Goal: Complete application form: Complete application form

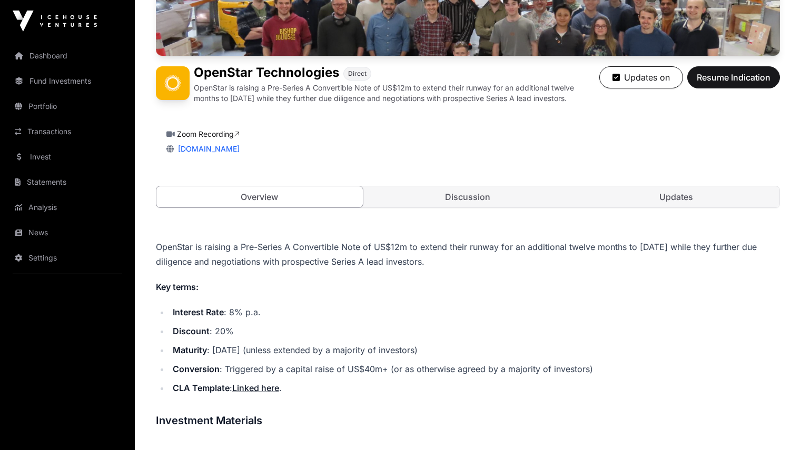
scroll to position [202, 0]
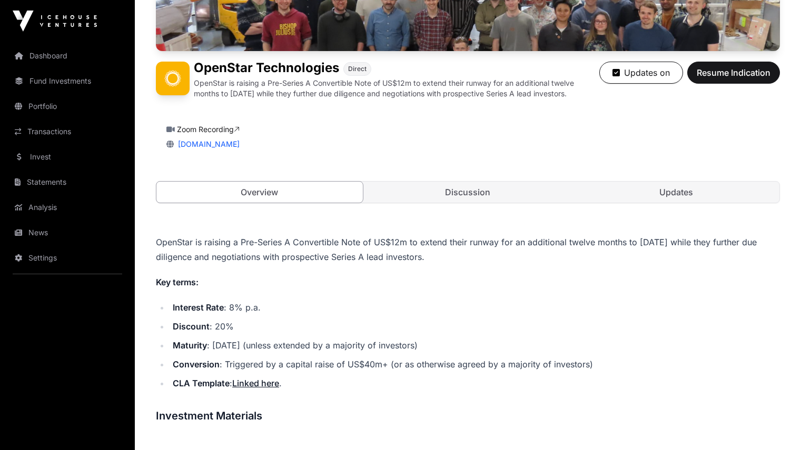
click at [741, 72] on span "Resume Indication" at bounding box center [734, 72] width 74 height 13
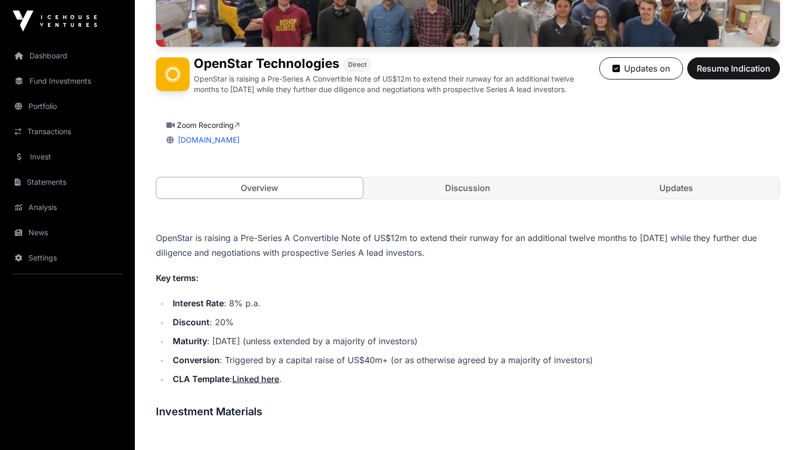
scroll to position [170, 0]
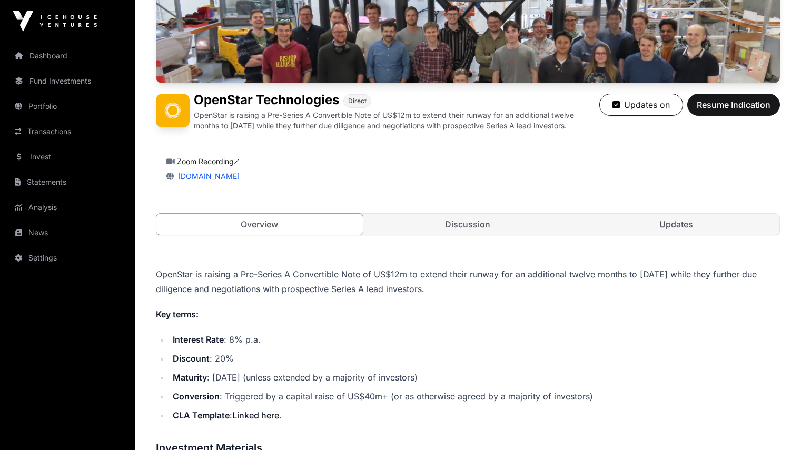
click at [741, 106] on span "Resume Indication" at bounding box center [734, 105] width 74 height 13
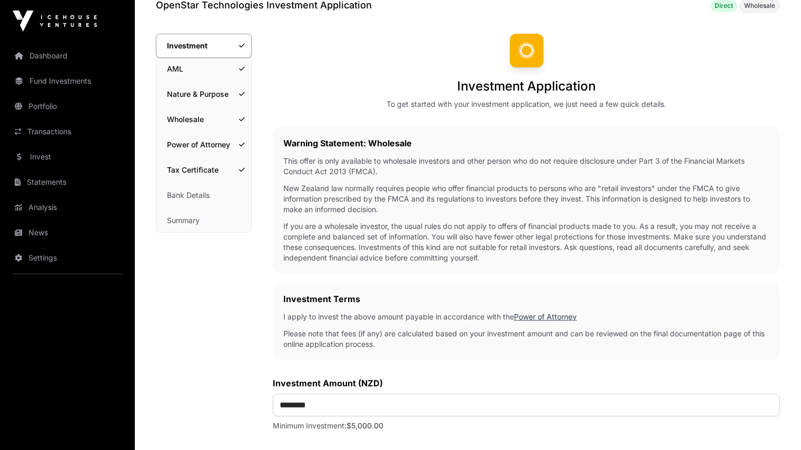
scroll to position [57, 0]
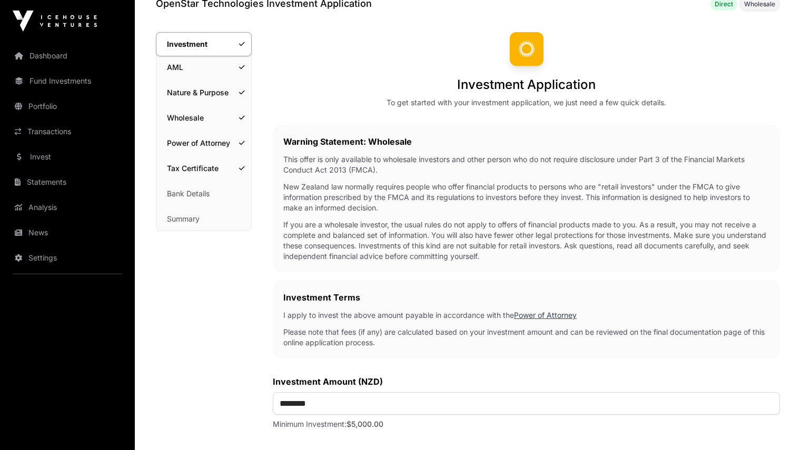
click at [199, 165] on link "Tax Certificate" at bounding box center [203, 168] width 95 height 23
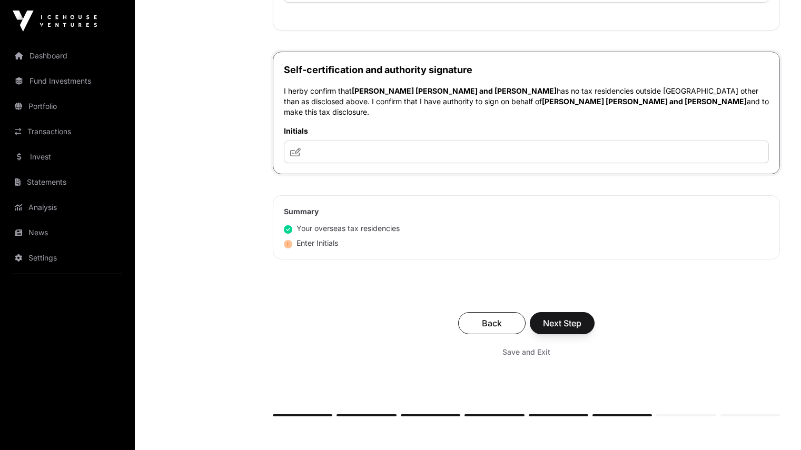
scroll to position [1317, 0]
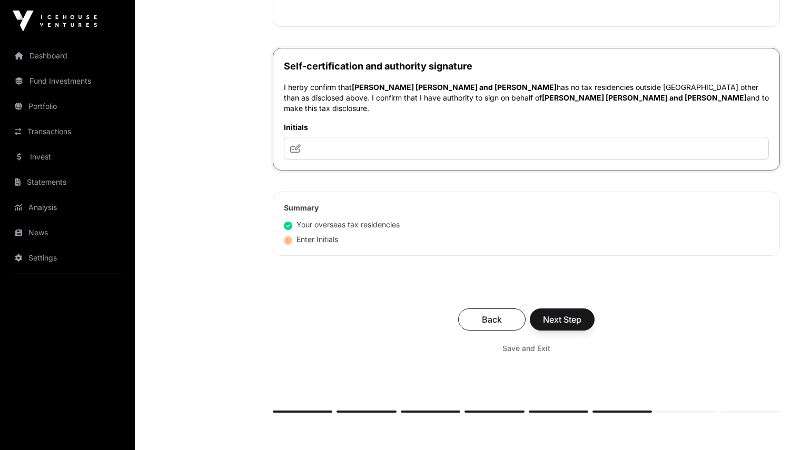
click at [436, 83] on span "[PERSON_NAME] [PERSON_NAME] and [PERSON_NAME]" at bounding box center [454, 87] width 205 height 9
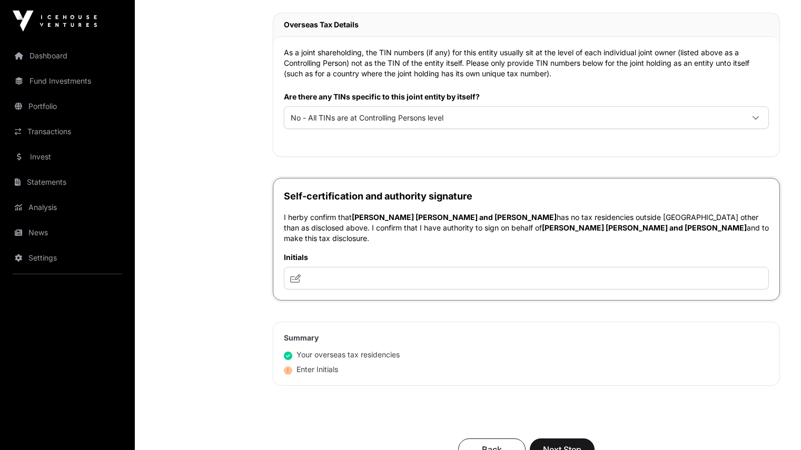
scroll to position [1160, 0]
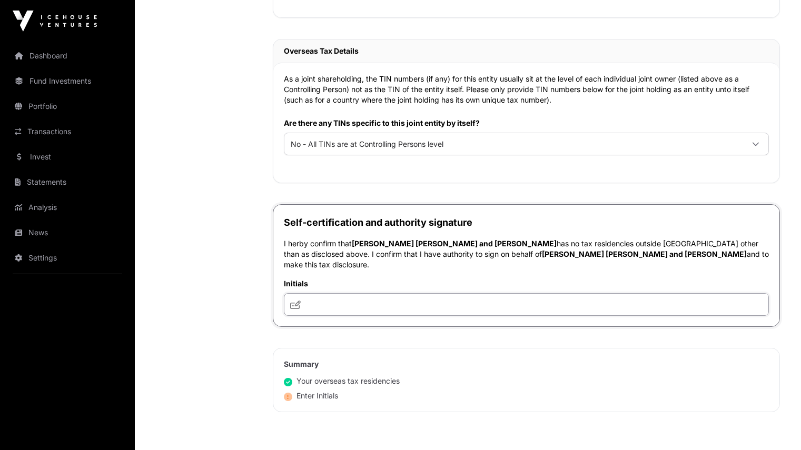
click at [426, 301] on input "text" at bounding box center [526, 304] width 485 height 23
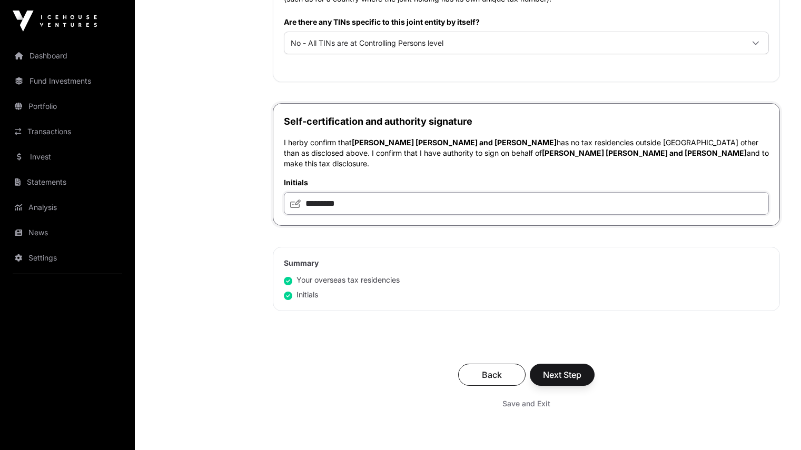
scroll to position [1261, 0]
type input "*********"
click at [571, 369] on span "Next Step" at bounding box center [562, 375] width 38 height 13
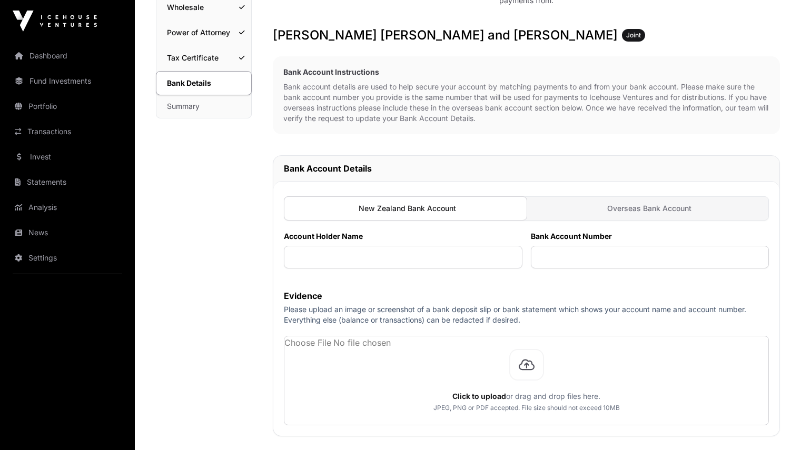
scroll to position [170, 0]
click at [555, 90] on p "Bank account details are used to help secure your account by matching payments …" at bounding box center [526, 103] width 486 height 42
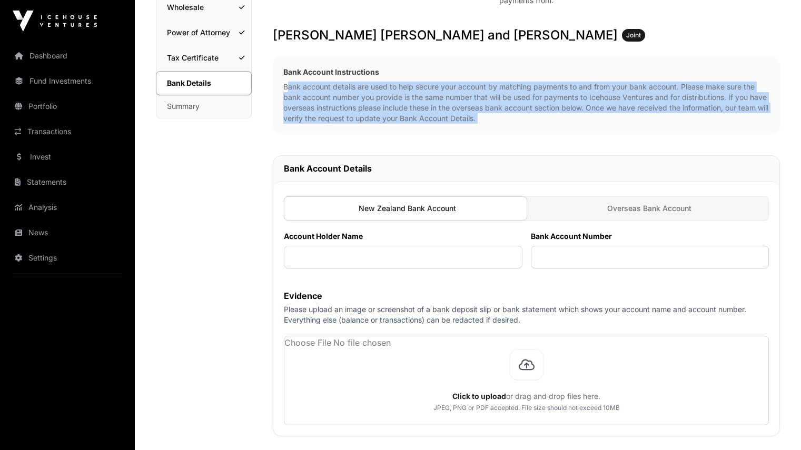
click at [555, 90] on p "Bank account details are used to help secure your account by matching payments …" at bounding box center [526, 103] width 486 height 42
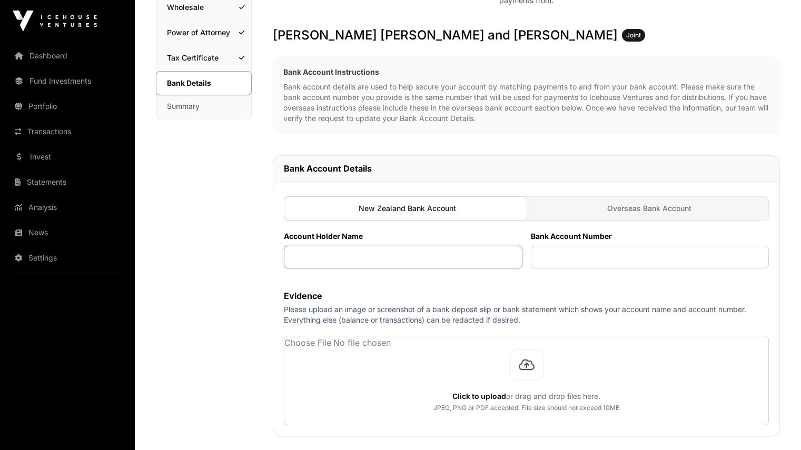
click at [421, 260] on input "text" at bounding box center [403, 257] width 239 height 23
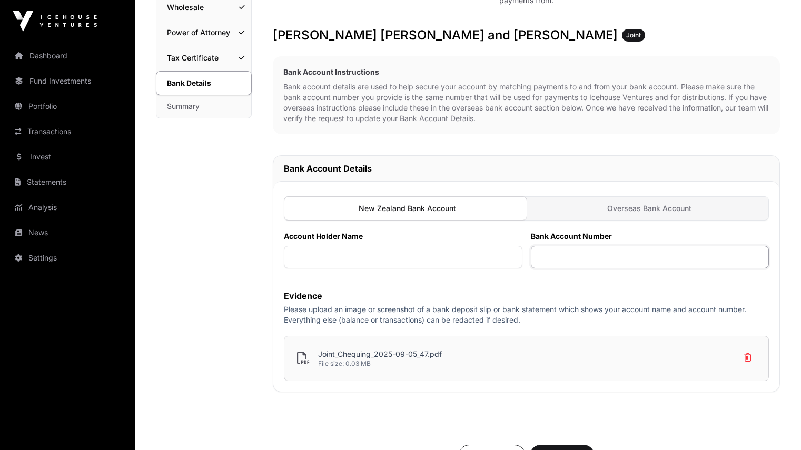
click at [556, 259] on input "text" at bounding box center [650, 257] width 239 height 23
paste input "**********"
type input "**********"
click at [493, 256] on input "text" at bounding box center [403, 257] width 239 height 23
click at [376, 259] on input "text" at bounding box center [403, 257] width 239 height 23
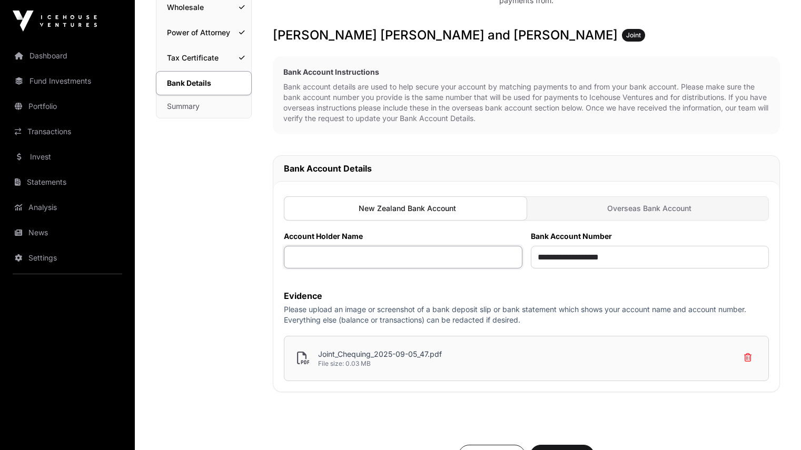
paste input "**********"
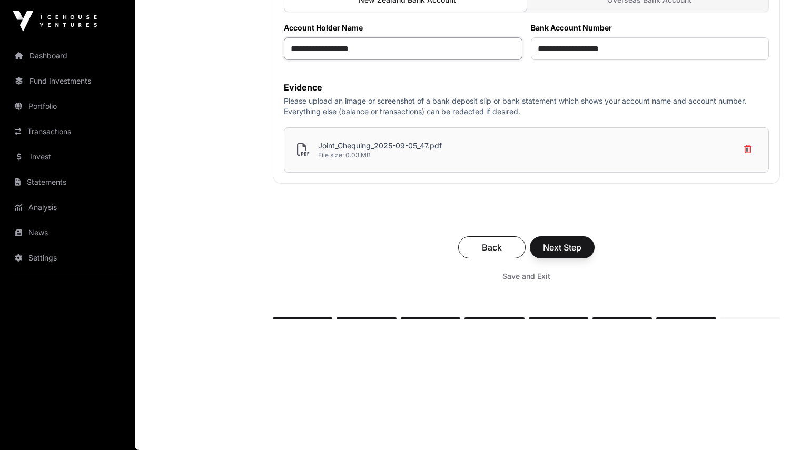
scroll to position [380, 0]
type input "**********"
click at [561, 245] on span "Next Step" at bounding box center [562, 247] width 38 height 13
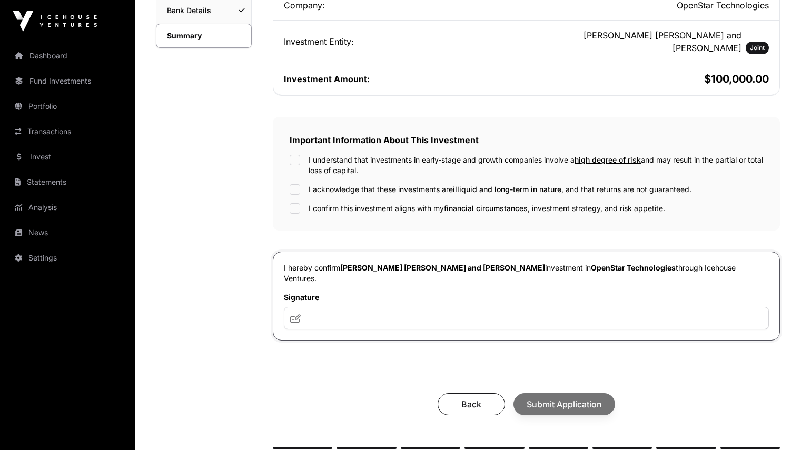
scroll to position [249, 0]
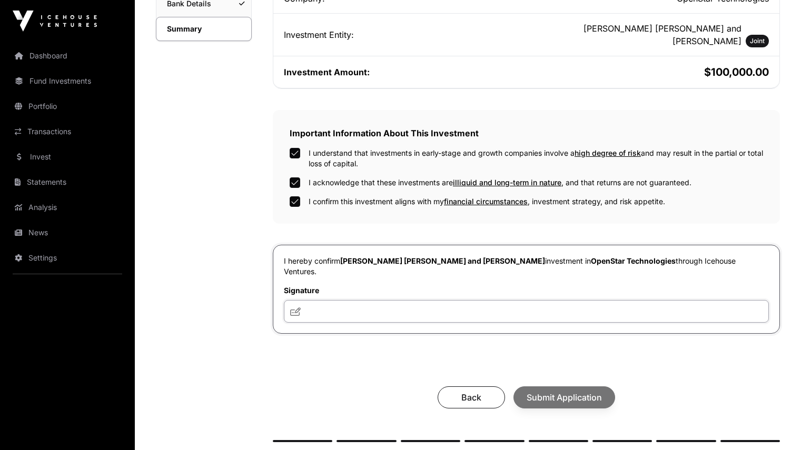
click at [339, 314] on input "text" at bounding box center [526, 311] width 485 height 23
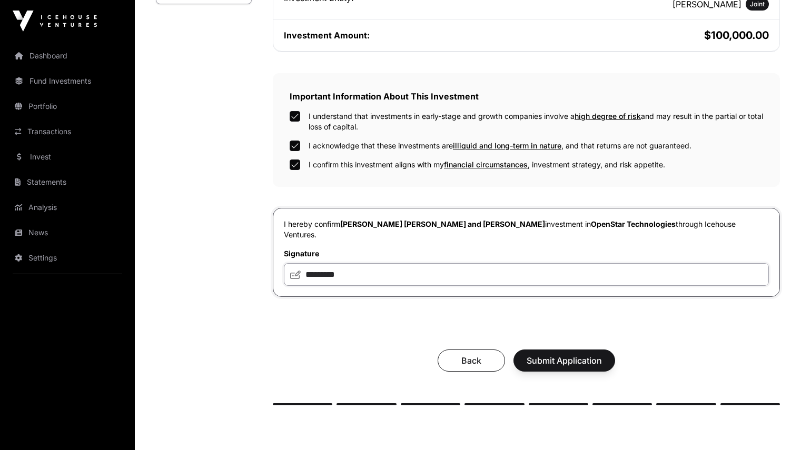
scroll to position [287, 0]
type input "*********"
click at [591, 366] on span "Submit Application" at bounding box center [564, 360] width 75 height 13
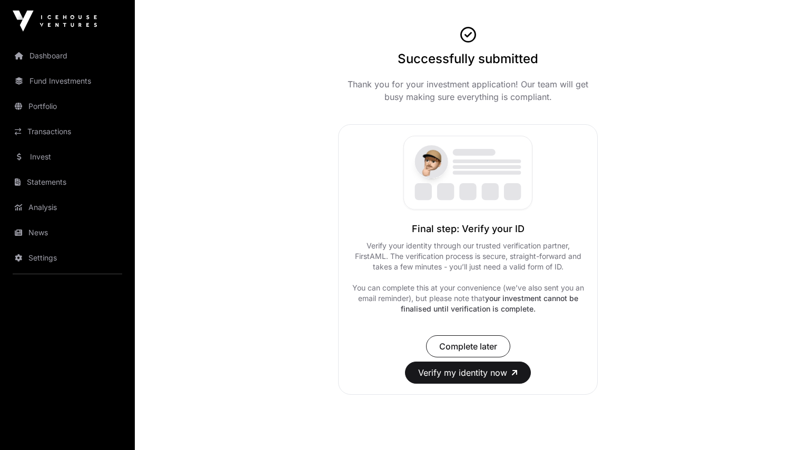
scroll to position [60, 0]
click at [481, 374] on button "Verify my identity now" at bounding box center [468, 373] width 126 height 22
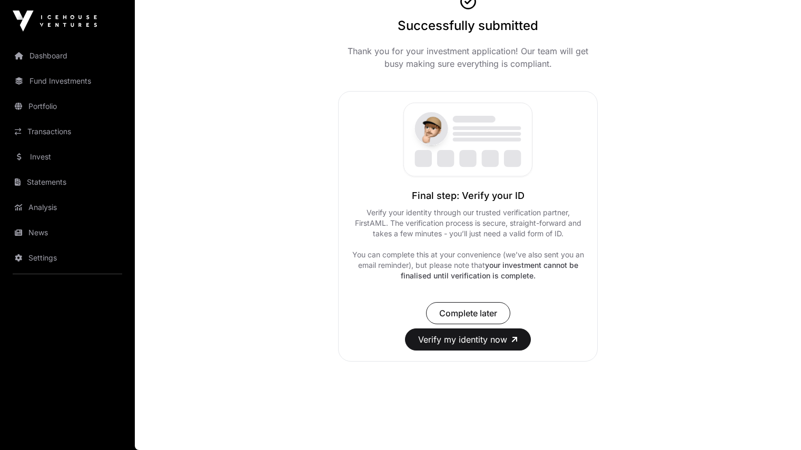
scroll to position [93, 0]
click at [482, 342] on button "Verify my identity now" at bounding box center [468, 340] width 126 height 22
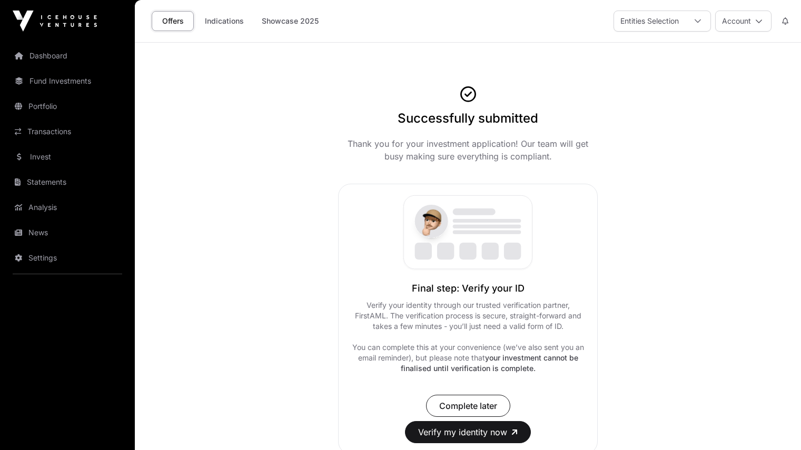
scroll to position [0, 0]
click at [233, 21] on link "Indications" at bounding box center [224, 21] width 53 height 20
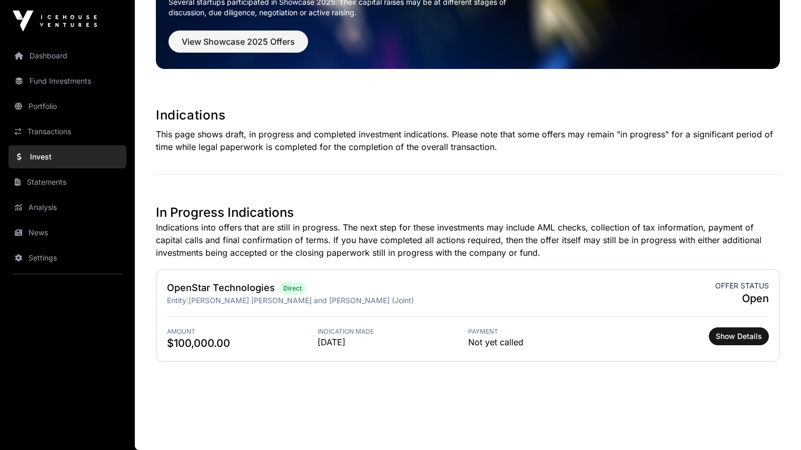
scroll to position [109, 0]
